Goal: Task Accomplishment & Management: Use online tool/utility

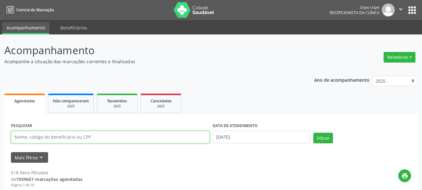
click at [95, 136] on input "text" at bounding box center [110, 137] width 199 height 12
type input "ER"
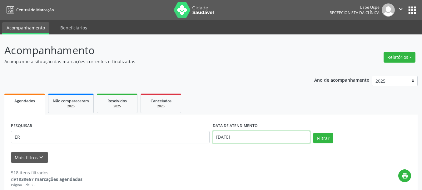
click at [234, 134] on input "[DATE]" at bounding box center [262, 137] width 98 height 12
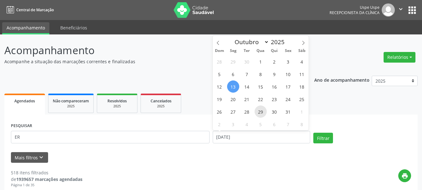
click at [260, 115] on span "29" at bounding box center [260, 111] width 12 height 12
type input "[DATE]"
click at [260, 115] on span "29" at bounding box center [260, 111] width 12 height 12
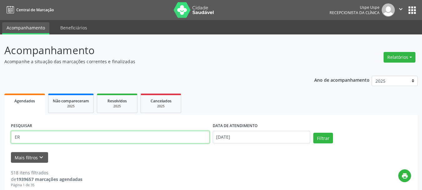
click at [64, 136] on input "ER" at bounding box center [110, 137] width 199 height 12
type input "ERATOSTENES"
click at [313, 132] on button "Filtrar" at bounding box center [323, 137] width 20 height 11
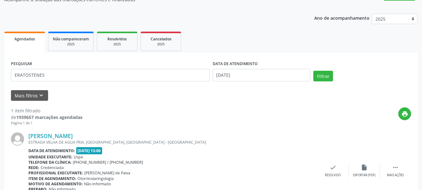
scroll to position [5, 0]
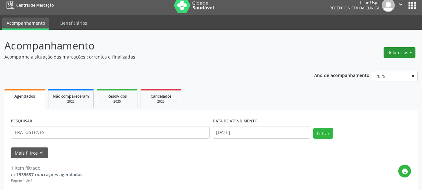
click at [412, 57] on button "Relatórios" at bounding box center [399, 52] width 32 height 11
click at [384, 71] on link "Procedimentos realizados" at bounding box center [381, 74] width 67 height 9
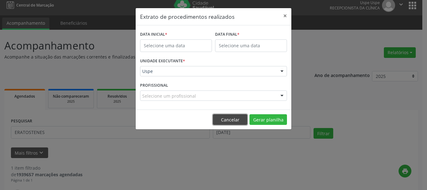
click at [228, 118] on button "Cancelar" at bounding box center [230, 119] width 34 height 11
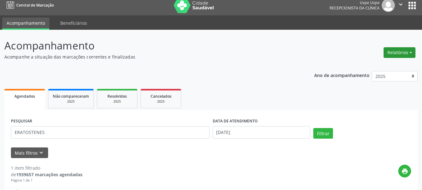
click at [398, 54] on button "Relatórios" at bounding box center [399, 52] width 32 height 11
click at [383, 68] on link "Agendamentos" at bounding box center [381, 66] width 67 height 9
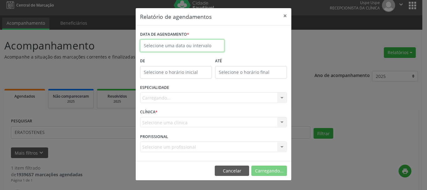
click at [187, 45] on input "text" at bounding box center [182, 45] width 84 height 12
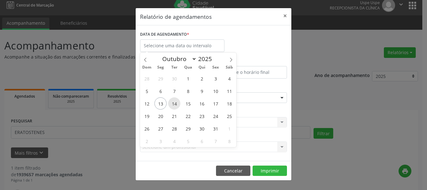
click at [171, 103] on span "14" at bounding box center [174, 103] width 12 height 12
type input "[DATE]"
click at [171, 103] on span "14" at bounding box center [174, 103] width 12 height 12
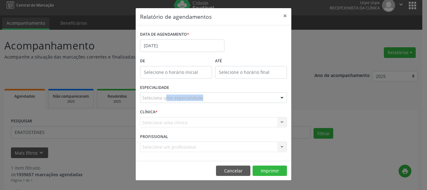
click at [171, 103] on div "ESPECIALIDADE Seleciona uma especialidade Todas as especialidades Alergologia A…" at bounding box center [213, 95] width 150 height 24
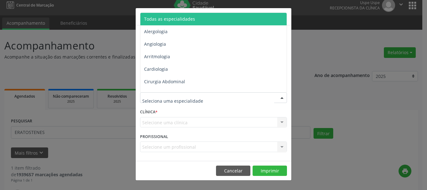
click at [176, 23] on span "Todas as especialidades" at bounding box center [213, 19] width 147 height 12
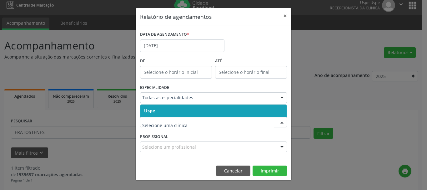
click at [158, 114] on span "Uspe" at bounding box center [213, 110] width 146 height 12
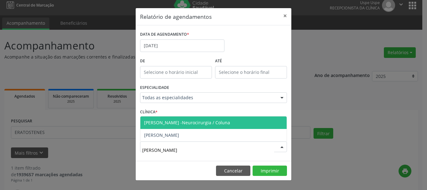
type input "[PERSON_NAME]"
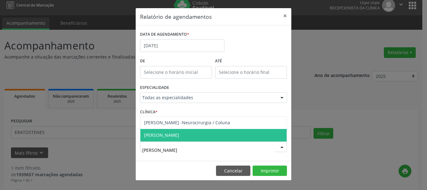
click at [156, 130] on span "[PERSON_NAME]" at bounding box center [213, 135] width 146 height 12
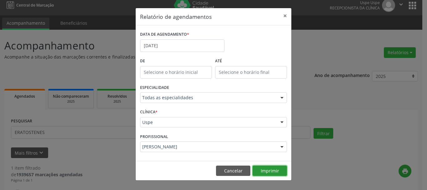
click at [282, 169] on button "Imprimir" at bounding box center [269, 170] width 34 height 11
click at [287, 18] on button "×" at bounding box center [285, 15] width 12 height 15
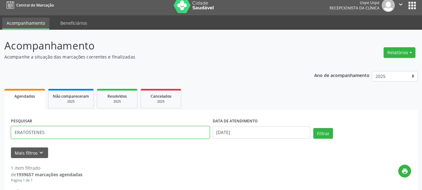
click at [121, 129] on input "ERATOSTENES" at bounding box center [110, 132] width 199 height 12
type input "ANANIAS BEZE"
click at [313, 128] on button "Filtrar" at bounding box center [323, 133] width 20 height 11
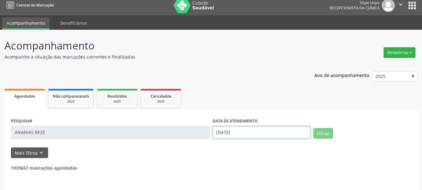
click at [235, 126] on input "[DATE]" at bounding box center [262, 132] width 98 height 12
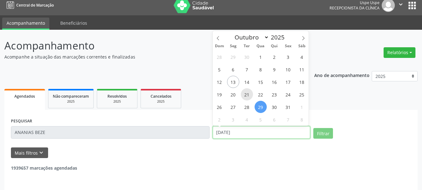
scroll to position [3, 0]
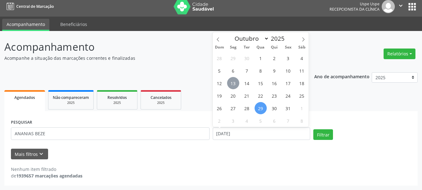
click at [237, 83] on span "13" at bounding box center [233, 83] width 12 height 12
type input "[DATE]"
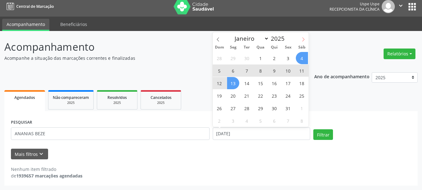
click at [305, 41] on icon at bounding box center [303, 39] width 4 height 4
select select "10"
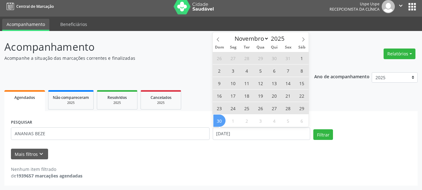
click at [220, 120] on span "30" at bounding box center [219, 120] width 12 height 12
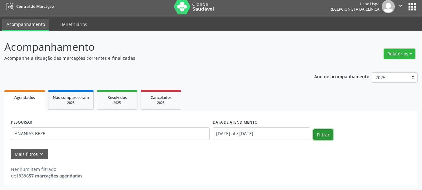
click at [323, 130] on button "Filtrar" at bounding box center [323, 134] width 20 height 11
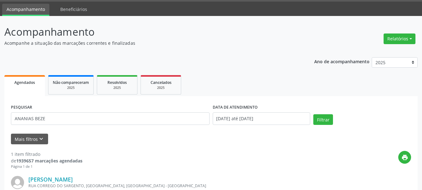
scroll to position [0, 0]
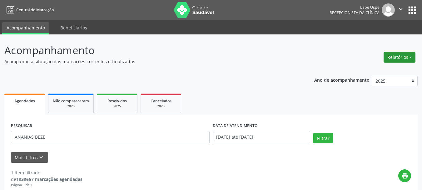
click at [397, 55] on button "Relatórios" at bounding box center [399, 57] width 32 height 11
click at [380, 68] on link "Agendamentos" at bounding box center [381, 70] width 67 height 9
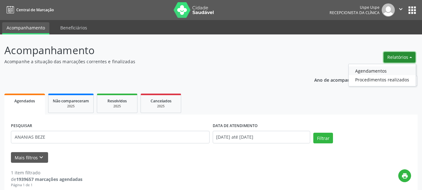
select select "9"
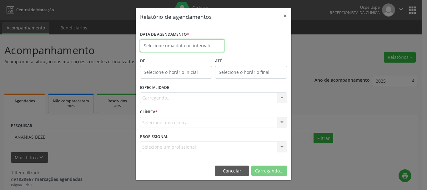
click at [170, 47] on input "text" at bounding box center [182, 45] width 84 height 12
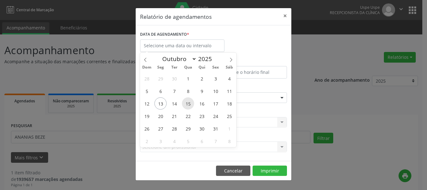
click at [190, 101] on span "15" at bounding box center [188, 103] width 12 height 12
type input "[DATE]"
click at [190, 101] on span "15" at bounding box center [188, 103] width 12 height 12
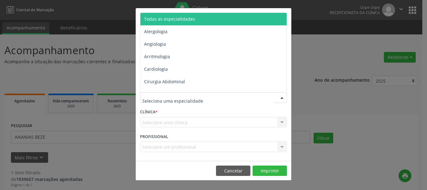
click at [174, 16] on span "Todas as especialidades" at bounding box center [169, 19] width 51 height 6
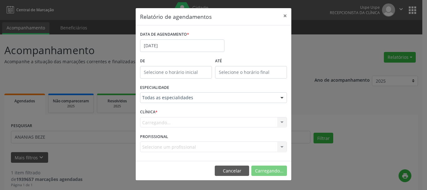
click at [152, 121] on div "Carregando... Uspe Nenhum resultado encontrado para: " " Não há nenhuma opção p…" at bounding box center [213, 122] width 147 height 11
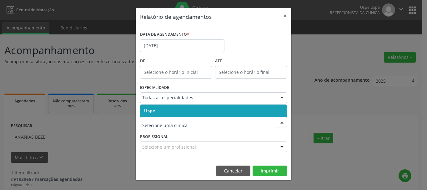
click at [152, 108] on span "Uspe" at bounding box center [149, 110] width 11 height 6
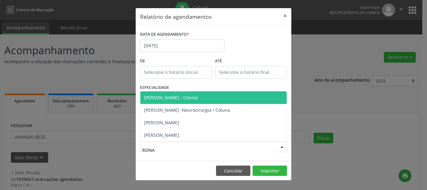
type input "RONAL"
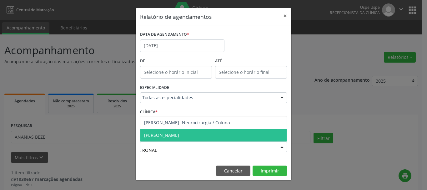
click at [166, 136] on span "[PERSON_NAME]" at bounding box center [161, 135] width 35 height 6
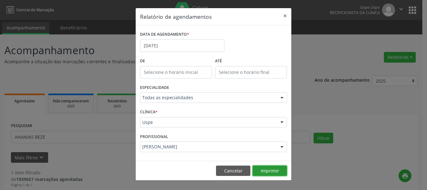
click at [270, 166] on button "Imprimir" at bounding box center [269, 170] width 34 height 11
click at [173, 38] on label "DATA DE AGENDAMENTO *" at bounding box center [164, 35] width 49 height 10
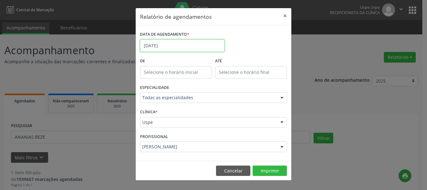
click at [175, 47] on input "[DATE]" at bounding box center [182, 45] width 84 height 12
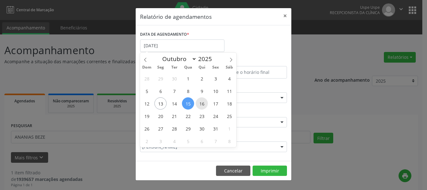
click at [200, 104] on span "16" at bounding box center [201, 103] width 12 height 12
type input "[DATE]"
click at [200, 104] on span "16" at bounding box center [201, 103] width 12 height 12
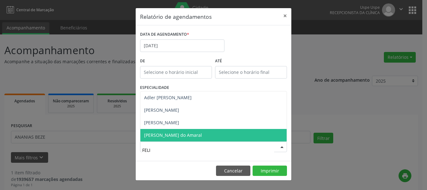
type input "[PERSON_NAME]"
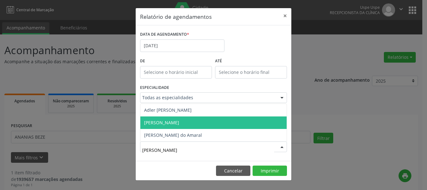
click at [168, 123] on span "[PERSON_NAME]" at bounding box center [161, 122] width 35 height 6
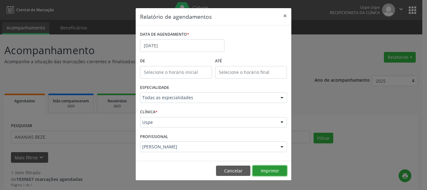
click at [257, 174] on button "Imprimir" at bounding box center [269, 170] width 34 height 11
click at [281, 18] on button "×" at bounding box center [285, 15] width 12 height 15
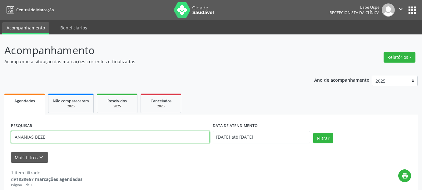
click at [69, 133] on input "ANANIAS BEZE" at bounding box center [110, 137] width 199 height 12
paste input "[PERSON_NAME]"
type input "[PERSON_NAME]"
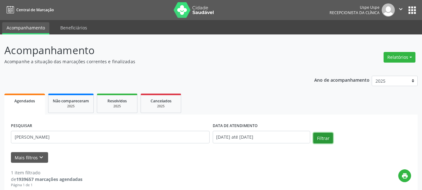
click at [322, 136] on button "Filtrar" at bounding box center [323, 137] width 20 height 11
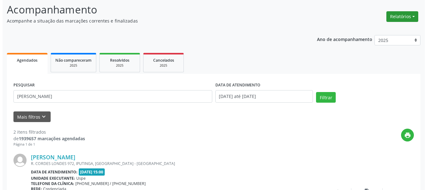
scroll to position [7, 0]
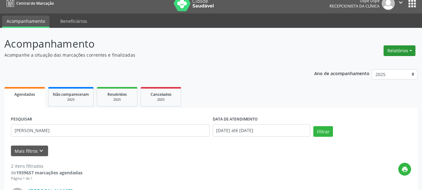
drag, startPoint x: 398, startPoint y: 45, endPoint x: 392, endPoint y: 56, distance: 12.3
click at [398, 45] on div "Relatórios Agendamentos Procedimentos realizados" at bounding box center [399, 50] width 36 height 15
click at [392, 53] on button "Relatórios" at bounding box center [399, 50] width 32 height 11
click at [382, 66] on link "Agendamentos" at bounding box center [381, 64] width 67 height 9
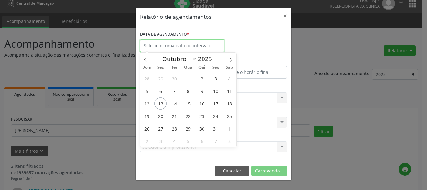
click at [207, 50] on body "Central de Marcação Uspe Uspe Recepcionista da clínica  Configurações Sair app…" at bounding box center [213, 88] width 427 height 190
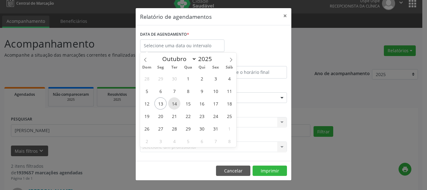
click at [168, 100] on span "14" at bounding box center [174, 103] width 12 height 12
type input "[DATE]"
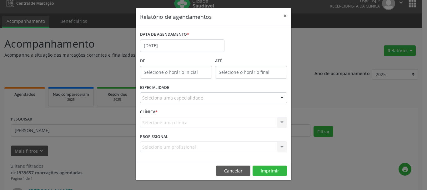
click at [158, 101] on div "Seleciona uma especialidade" at bounding box center [213, 97] width 147 height 11
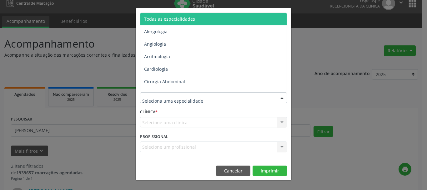
click at [181, 17] on span "Todas as especialidades" at bounding box center [169, 19] width 51 height 6
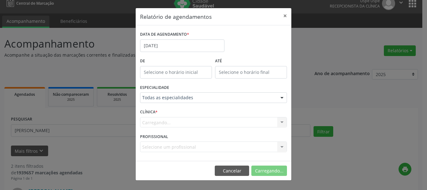
click at [151, 123] on div "Carregando... Uspe Nenhum resultado encontrado para: " " Não há nenhuma opção p…" at bounding box center [213, 122] width 147 height 11
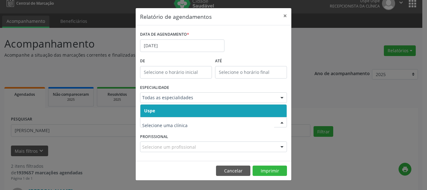
click at [147, 104] on div "Uspe Nenhum resultado encontrado para: " " Não há nenhuma opção para ser exibid…" at bounding box center [213, 110] width 147 height 13
click at [147, 112] on span "Uspe" at bounding box center [149, 110] width 11 height 6
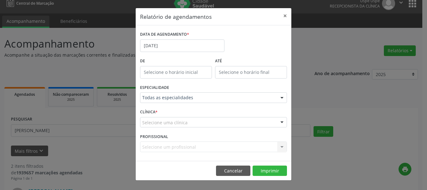
click at [147, 112] on span "Uspe" at bounding box center [149, 110] width 11 height 6
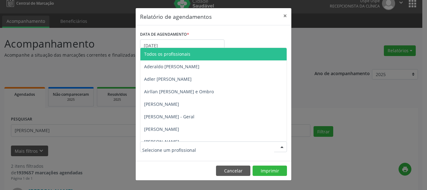
click at [161, 147] on input "text" at bounding box center [208, 149] width 132 height 12
click at [180, 54] on span "Todos os profissionais" at bounding box center [167, 54] width 46 height 6
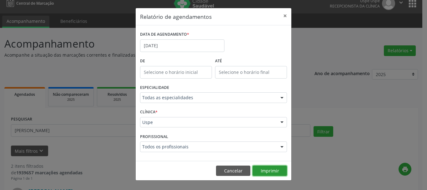
click at [273, 168] on button "Imprimir" at bounding box center [269, 170] width 34 height 11
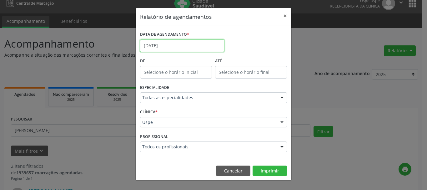
click at [166, 48] on input "[DATE]" at bounding box center [182, 45] width 84 height 12
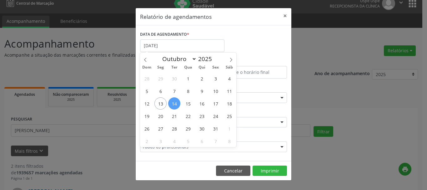
click at [175, 106] on span "14" at bounding box center [174, 103] width 12 height 12
type input "[DATE]"
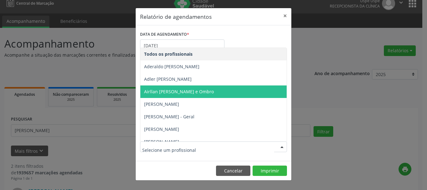
click at [167, 150] on div at bounding box center [213, 146] width 147 height 11
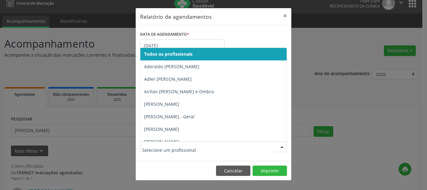
click at [176, 49] on span "Todos os profissionais" at bounding box center [226, 54] width 172 height 12
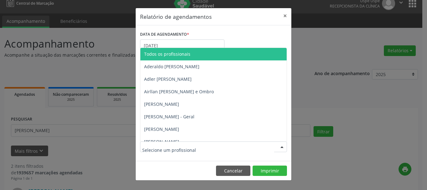
click at [161, 50] on span "Todos os profissionais" at bounding box center [226, 54] width 172 height 12
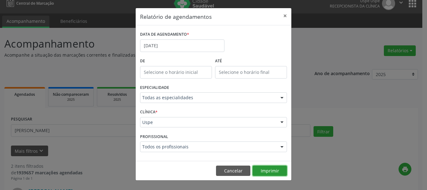
click at [265, 169] on button "Imprimir" at bounding box center [269, 170] width 34 height 11
click at [265, 168] on button "Imprimir" at bounding box center [269, 170] width 34 height 11
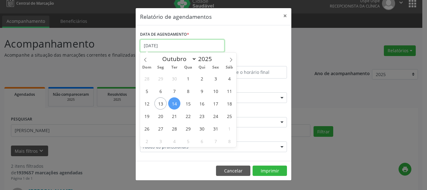
click at [158, 45] on input "[DATE]" at bounding box center [182, 45] width 84 height 12
click at [201, 117] on span "23" at bounding box center [201, 116] width 12 height 12
type input "[DATE]"
click at [201, 117] on span "23" at bounding box center [201, 116] width 12 height 12
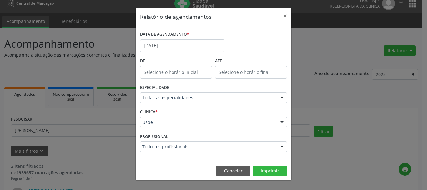
click at [169, 142] on div "Todos os profissionais" at bounding box center [213, 146] width 147 height 11
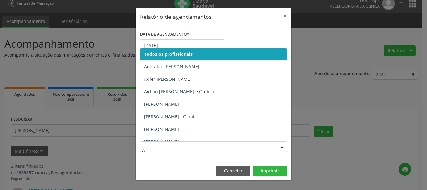
type input "AQ"
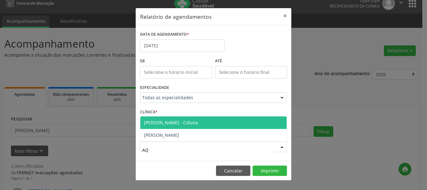
click at [177, 124] on span "[PERSON_NAME] - Coluna" at bounding box center [171, 122] width 54 height 6
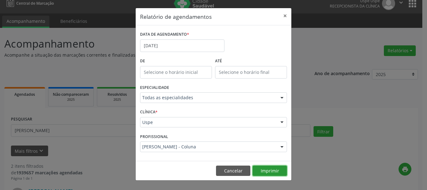
click at [272, 170] on button "Imprimir" at bounding box center [269, 170] width 34 height 11
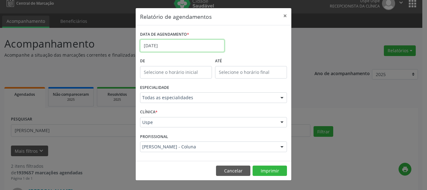
click at [170, 42] on input "[DATE]" at bounding box center [182, 45] width 84 height 12
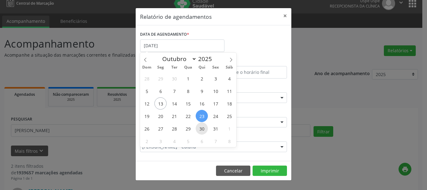
click at [202, 126] on span "30" at bounding box center [201, 128] width 12 height 12
type input "[DATE]"
click at [202, 126] on span "30" at bounding box center [201, 128] width 12 height 12
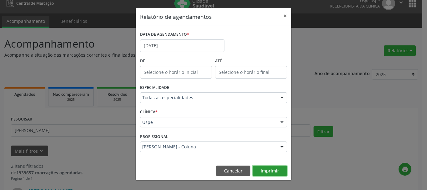
click at [269, 171] on button "Imprimir" at bounding box center [269, 170] width 34 height 11
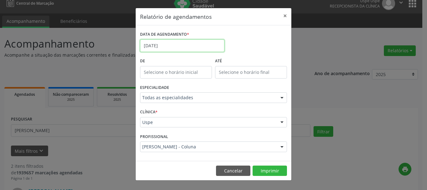
click at [169, 44] on input "[DATE]" at bounding box center [182, 45] width 84 height 12
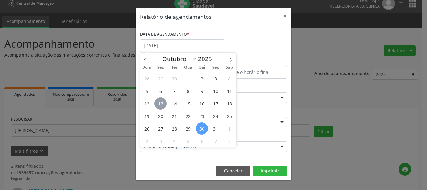
click at [159, 106] on span "13" at bounding box center [160, 103] width 12 height 12
type input "[DATE]"
drag, startPoint x: 159, startPoint y: 106, endPoint x: 160, endPoint y: 124, distance: 17.2
click at [159, 106] on span "13" at bounding box center [160, 103] width 12 height 12
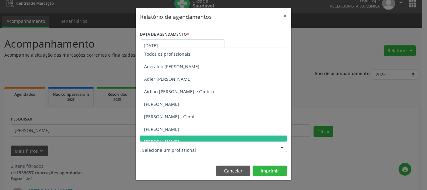
click at [162, 142] on div at bounding box center [213, 146] width 147 height 11
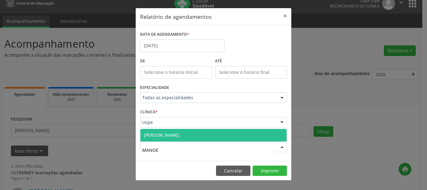
type input "MANOEL"
click at [159, 134] on span "[PERSON_NAME]" at bounding box center [161, 135] width 35 height 6
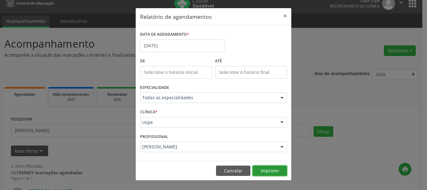
click at [279, 174] on button "Imprimir" at bounding box center [269, 170] width 34 height 11
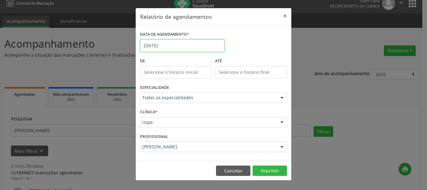
click at [157, 41] on input "[DATE]" at bounding box center [182, 45] width 84 height 12
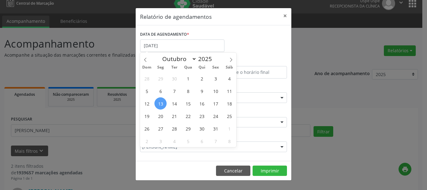
click at [165, 104] on span "13" at bounding box center [160, 103] width 12 height 12
type input "[DATE]"
click at [165, 105] on span "13" at bounding box center [160, 103] width 12 height 12
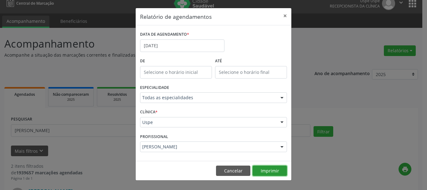
click at [270, 168] on button "Imprimir" at bounding box center [269, 170] width 34 height 11
click at [283, 17] on button "×" at bounding box center [285, 15] width 12 height 15
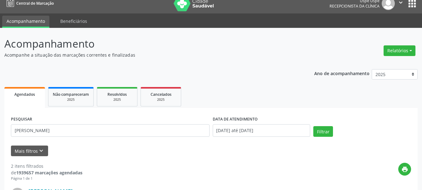
drag, startPoint x: 393, startPoint y: 54, endPoint x: 384, endPoint y: 65, distance: 14.8
click at [393, 54] on button "Relatórios" at bounding box center [399, 50] width 32 height 11
click at [382, 67] on link "Agendamentos" at bounding box center [381, 64] width 67 height 9
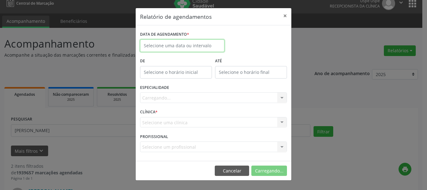
click at [210, 39] on input "text" at bounding box center [182, 45] width 84 height 12
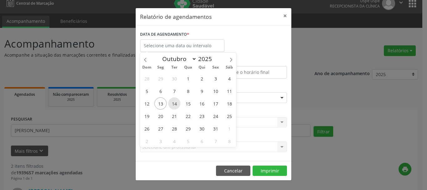
click at [179, 103] on span "14" at bounding box center [174, 103] width 12 height 12
type input "[DATE]"
click at [179, 103] on span "14" at bounding box center [174, 103] width 12 height 12
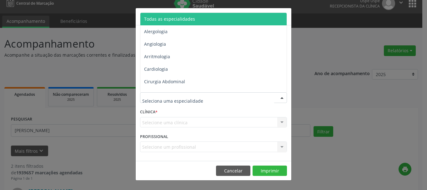
click at [186, 17] on span "Todas as especialidades" at bounding box center [169, 19] width 51 height 6
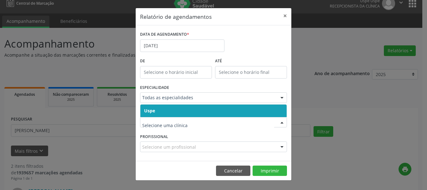
click at [155, 109] on span "Uspe" at bounding box center [213, 110] width 146 height 12
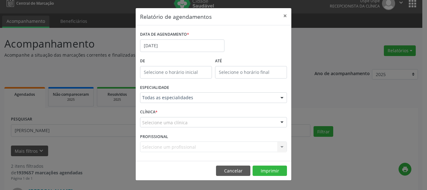
drag, startPoint x: 155, startPoint y: 109, endPoint x: 155, endPoint y: 115, distance: 5.6
click at [155, 110] on span "Uspe" at bounding box center [213, 110] width 146 height 12
click at [151, 152] on div "PROFISSIONAL [GEOGRAPHIC_DATA]... Todos os profissionais Aderaldo [PERSON_NAME]…" at bounding box center [213, 143] width 150 height 24
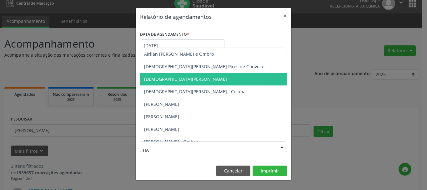
type input "TIAG"
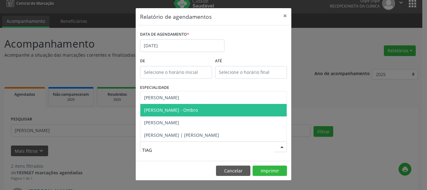
click at [178, 108] on span "[PERSON_NAME] - Ombro" at bounding box center [171, 110] width 54 height 6
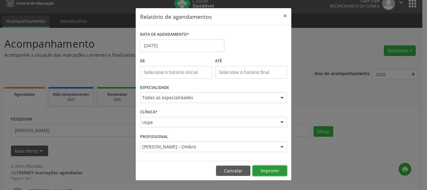
click at [257, 167] on button "Imprimir" at bounding box center [269, 170] width 34 height 11
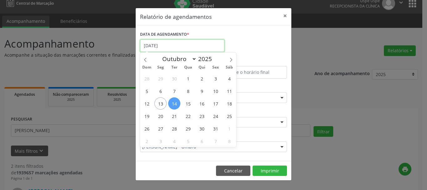
click at [176, 44] on input "[DATE]" at bounding box center [182, 45] width 84 height 12
click at [158, 102] on span "13" at bounding box center [160, 103] width 12 height 12
type input "[DATE]"
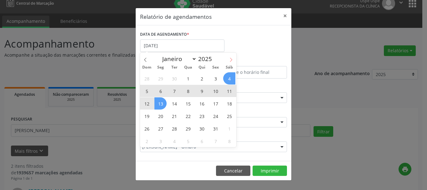
click at [229, 61] on icon at bounding box center [231, 59] width 4 height 4
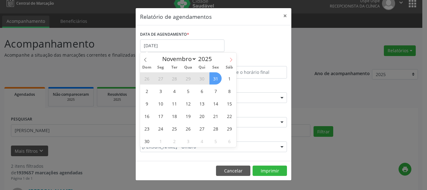
click at [231, 61] on icon at bounding box center [231, 59] width 4 height 4
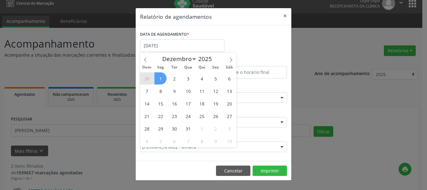
drag, startPoint x: 141, startPoint y: 61, endPoint x: 151, endPoint y: 62, distance: 9.7
click at [142, 61] on span at bounding box center [145, 57] width 11 height 11
select select "10"
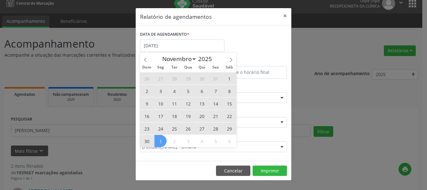
click at [149, 138] on span "30" at bounding box center [147, 141] width 12 height 12
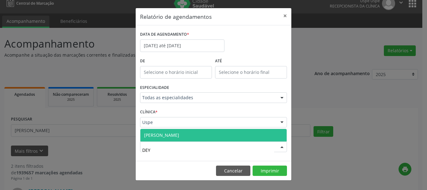
type input "DEYS"
click at [234, 133] on span "[PERSON_NAME]" at bounding box center [213, 135] width 146 height 12
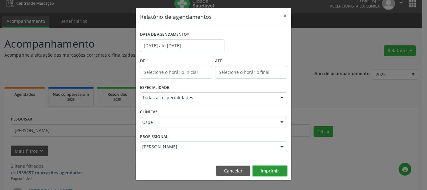
click at [281, 167] on button "Imprimir" at bounding box center [269, 170] width 34 height 11
click at [283, 16] on button "×" at bounding box center [285, 15] width 12 height 15
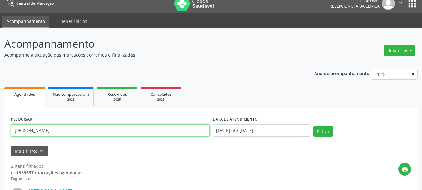
click at [88, 128] on input "[PERSON_NAME]" at bounding box center [110, 130] width 199 height 12
click at [221, 189] on div "[PERSON_NAME]" at bounding box center [172, 190] width 289 height 7
click at [387, 49] on button "Relatórios" at bounding box center [399, 50] width 32 height 11
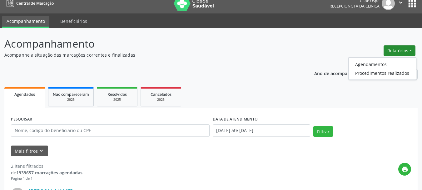
click at [374, 58] on ul "Agendamentos Procedimentos realizados" at bounding box center [382, 68] width 68 height 22
click at [366, 62] on link "Agendamentos" at bounding box center [381, 64] width 67 height 9
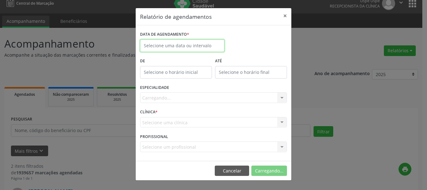
click at [205, 42] on input "text" at bounding box center [182, 45] width 84 height 12
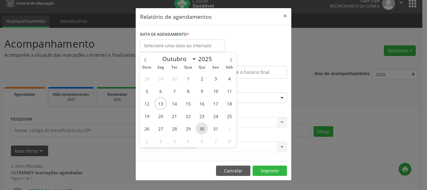
click at [202, 127] on span "30" at bounding box center [201, 128] width 12 height 12
type input "[DATE]"
click at [202, 127] on span "30" at bounding box center [201, 128] width 12 height 12
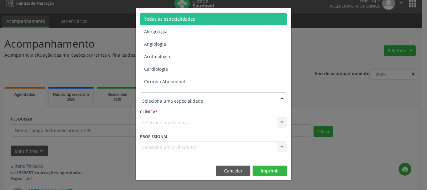
click at [159, 17] on span "Todas as especialidades" at bounding box center [169, 19] width 51 height 6
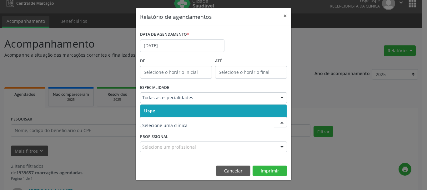
click at [151, 112] on span "Uspe" at bounding box center [149, 110] width 11 height 6
click at [153, 113] on span "Uspe" at bounding box center [149, 110] width 11 height 6
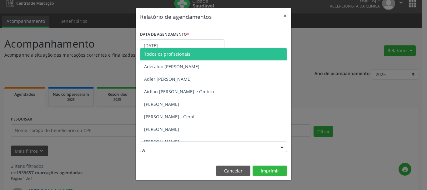
type input "AQ"
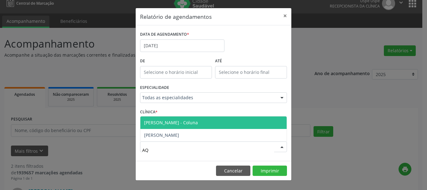
click at [175, 124] on span "[PERSON_NAME] - Coluna" at bounding box center [171, 122] width 54 height 6
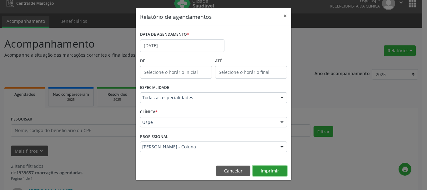
click at [271, 167] on button "Imprimir" at bounding box center [269, 170] width 34 height 11
click at [283, 16] on button "×" at bounding box center [285, 15] width 12 height 15
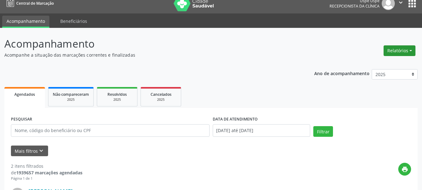
click at [403, 52] on button "Relatórios" at bounding box center [399, 50] width 32 height 11
click at [393, 61] on link "Agendamentos" at bounding box center [381, 64] width 67 height 9
select select "9"
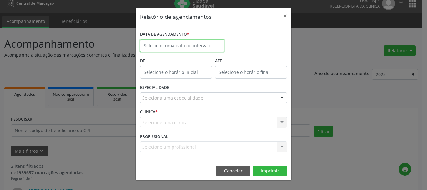
click at [174, 48] on input "text" at bounding box center [182, 45] width 84 height 12
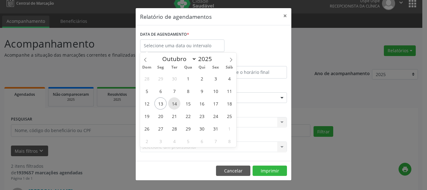
click at [177, 102] on span "14" at bounding box center [174, 103] width 12 height 12
type input "[DATE]"
click at [177, 102] on span "14" at bounding box center [174, 103] width 12 height 12
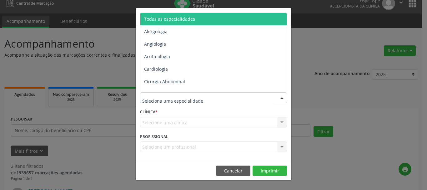
click at [172, 18] on span "Todas as especialidades" at bounding box center [169, 19] width 51 height 6
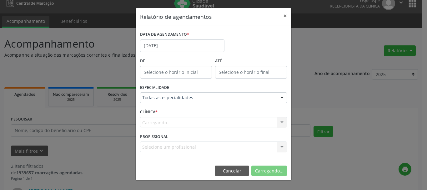
click at [149, 123] on div "Carregando... Uspe Nenhum resultado encontrado para: " " Não há nenhuma opção p…" at bounding box center [213, 122] width 147 height 11
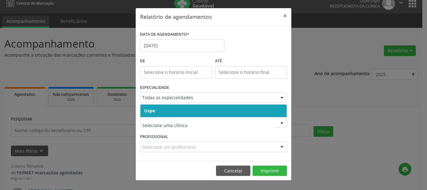
click at [151, 114] on span "Uspe" at bounding box center [213, 110] width 146 height 12
click at [151, 114] on div "CLÍNICA * Uspe Nenhum resultado encontrado para: " " Não há nenhuma opção para …" at bounding box center [213, 119] width 150 height 24
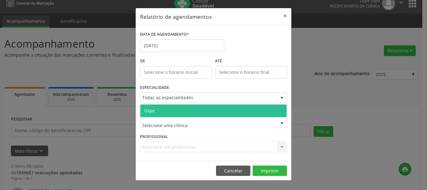
click at [152, 110] on span "Uspe" at bounding box center [149, 110] width 11 height 6
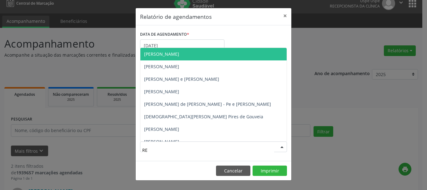
type input "REN"
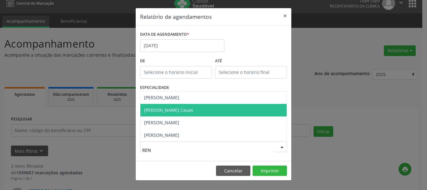
click at [170, 109] on span "[PERSON_NAME] Cauas" at bounding box center [168, 110] width 49 height 6
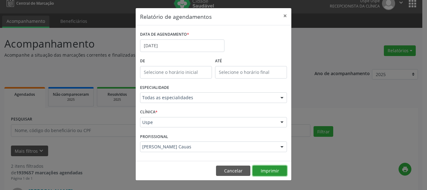
click at [272, 170] on button "Imprimir" at bounding box center [269, 170] width 34 height 11
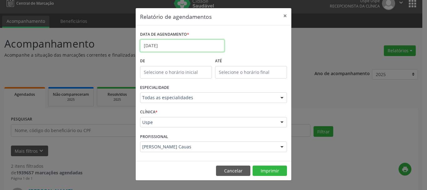
click at [189, 45] on input "[DATE]" at bounding box center [182, 45] width 84 height 12
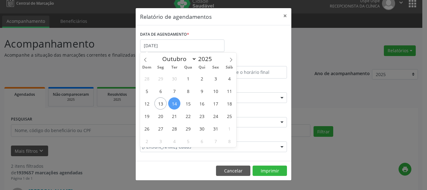
click at [170, 104] on span "14" at bounding box center [174, 103] width 12 height 12
type input "[DATE]"
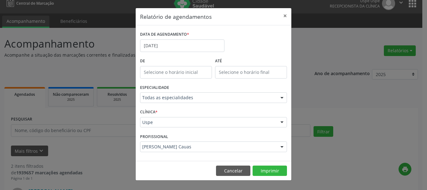
click at [161, 150] on div "[PERSON_NAME] Cauas" at bounding box center [213, 146] width 147 height 11
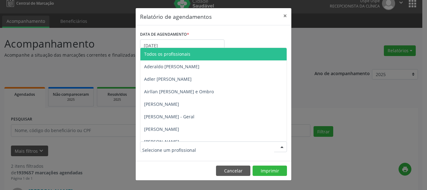
click at [152, 51] on span "Todos os profissionais" at bounding box center [167, 54] width 46 height 6
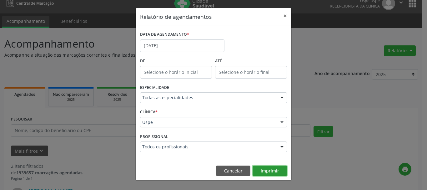
click at [265, 172] on button "Imprimir" at bounding box center [269, 170] width 34 height 11
